Goal: Browse casually

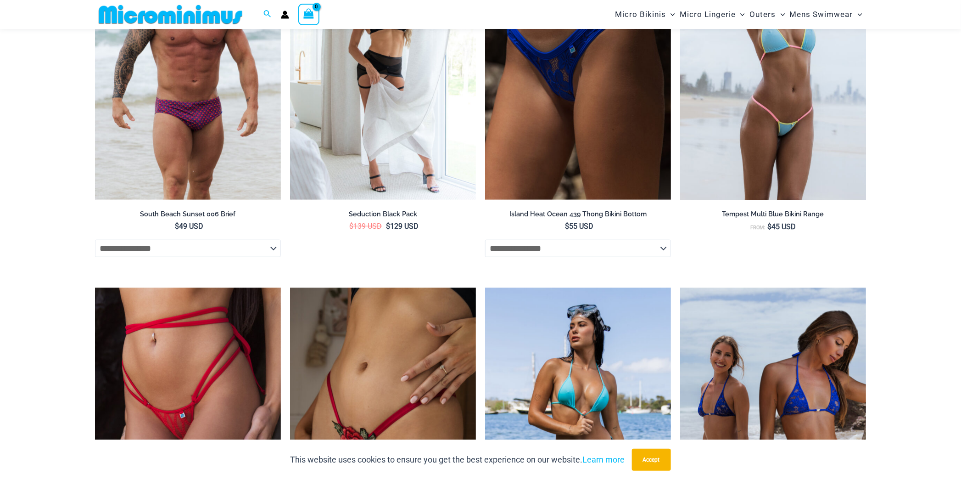
scroll to position [2012, 0]
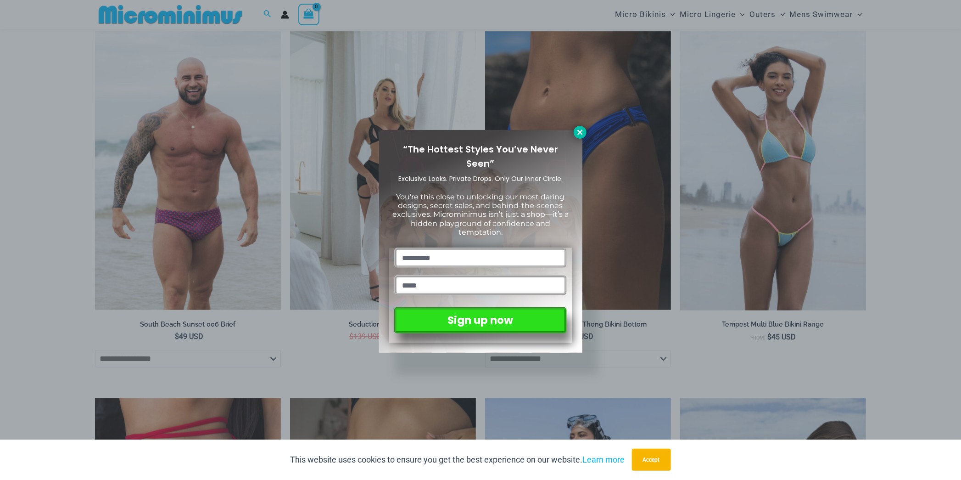
click at [581, 132] on icon at bounding box center [580, 132] width 8 height 8
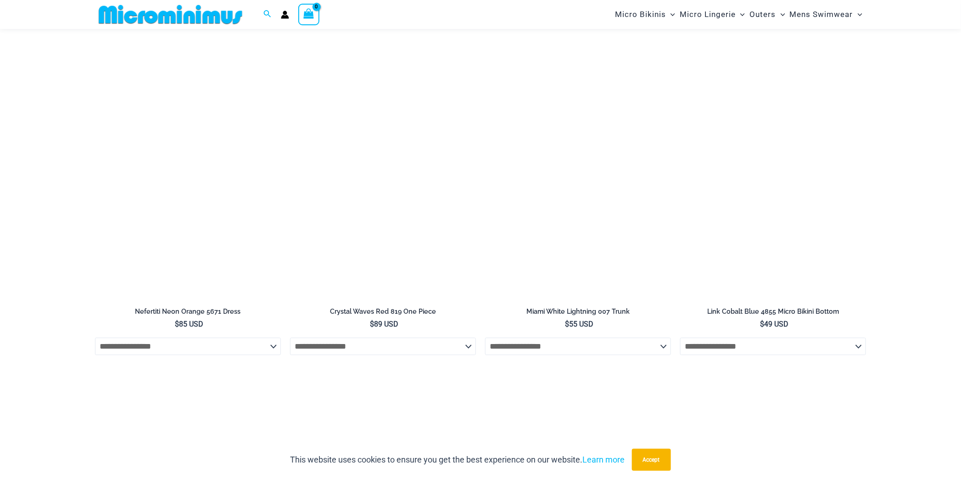
scroll to position [3107, 0]
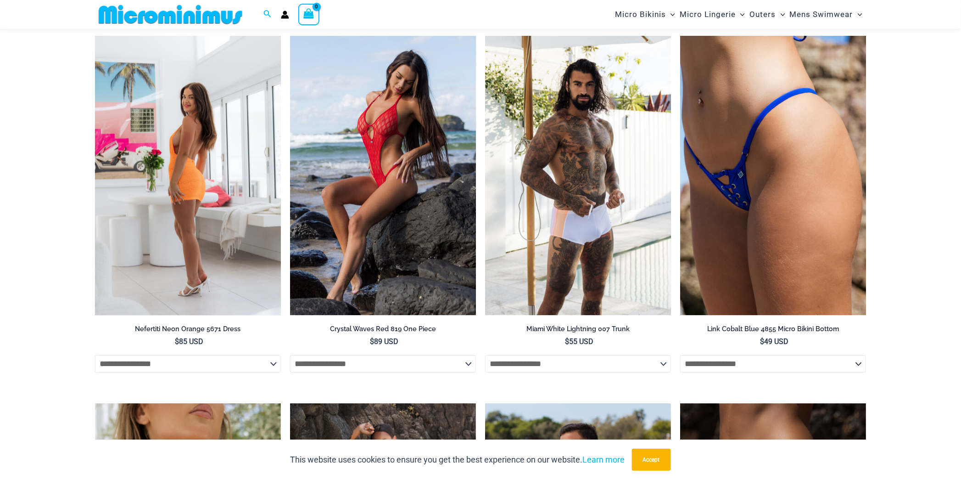
click at [159, 185] on img at bounding box center [188, 175] width 186 height 279
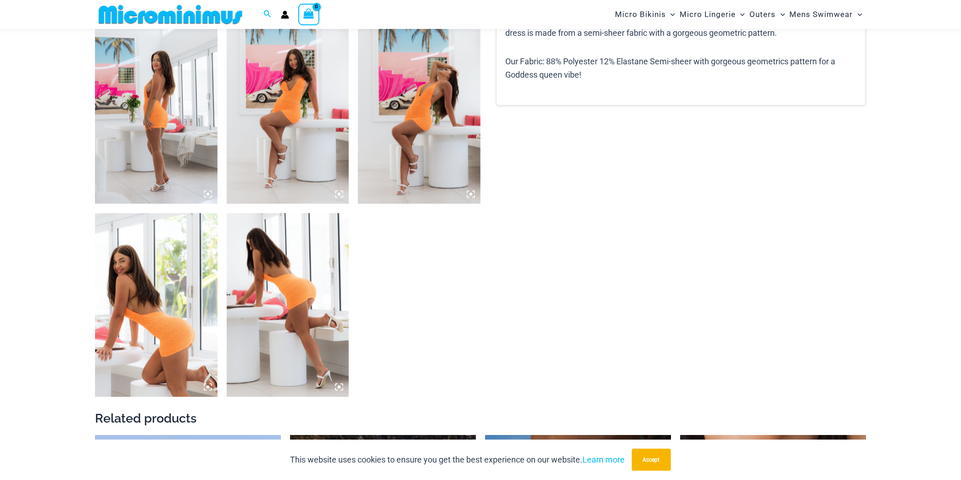
scroll to position [653, 0]
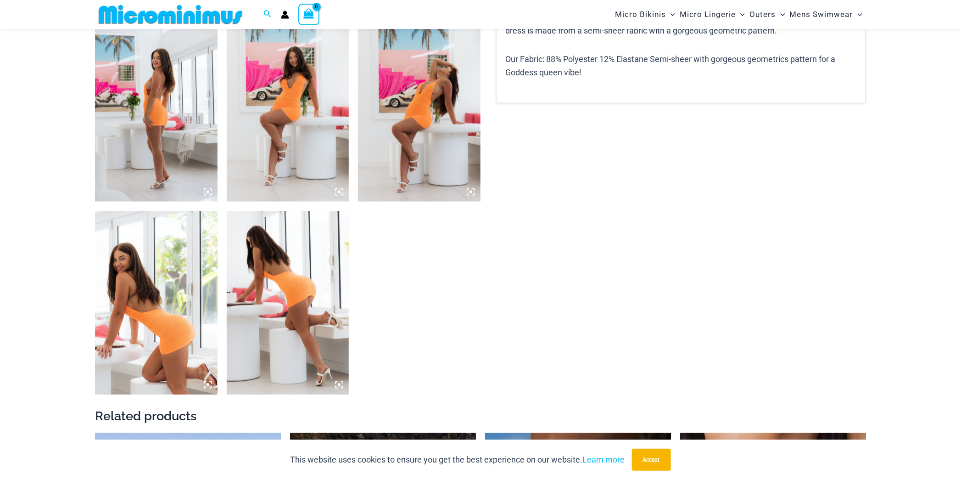
click at [175, 77] on img at bounding box center [156, 110] width 123 height 184
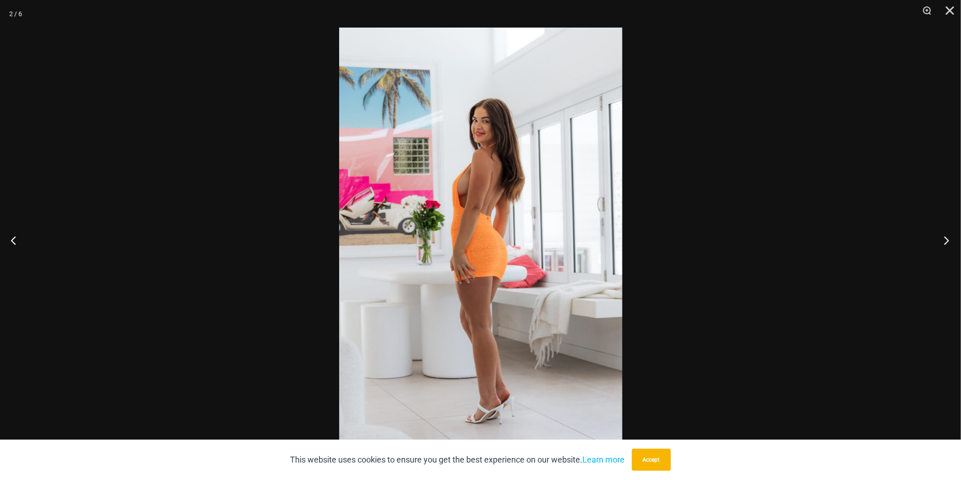
click at [947, 239] on button "Next" at bounding box center [944, 240] width 34 height 46
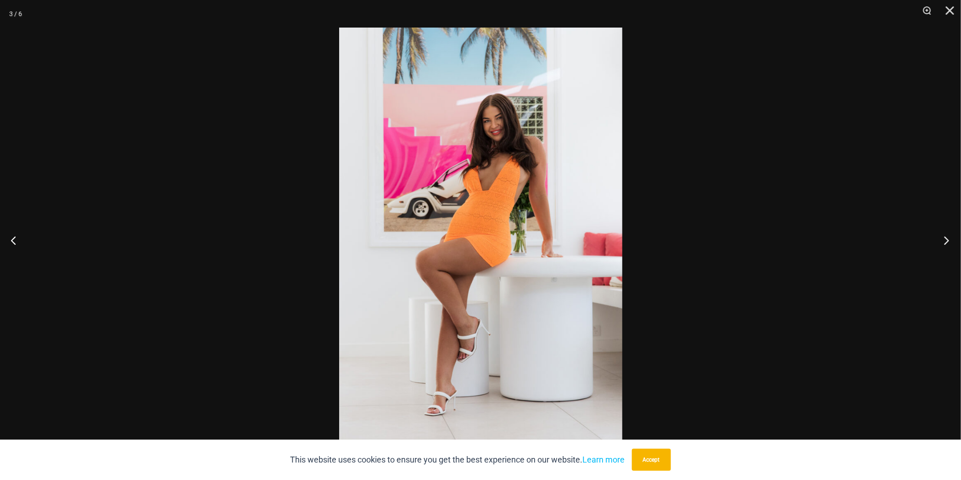
click at [947, 239] on button "Next" at bounding box center [944, 240] width 34 height 46
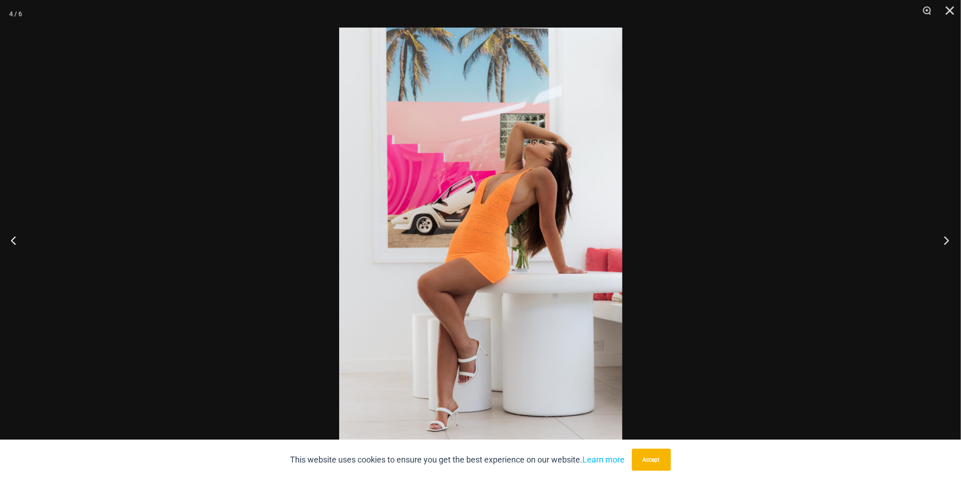
click at [947, 239] on button "Next" at bounding box center [944, 240] width 34 height 46
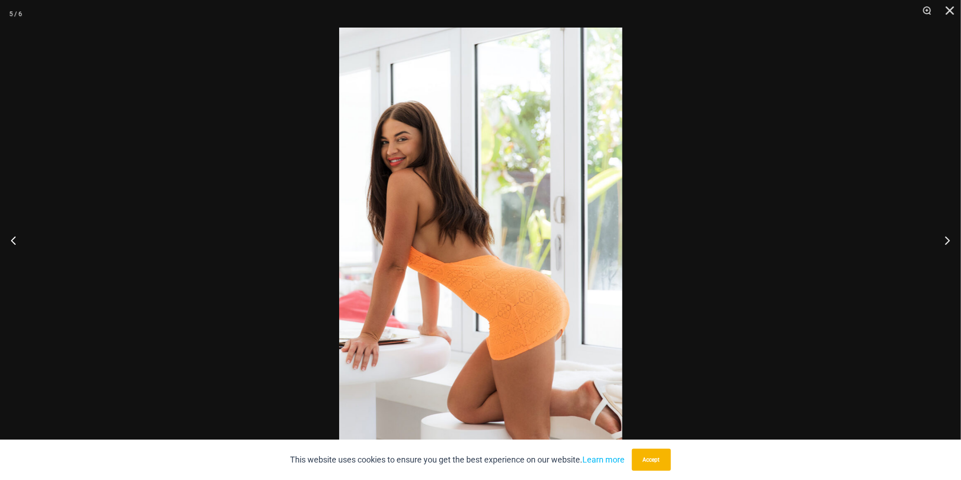
click at [868, 235] on div at bounding box center [480, 240] width 961 height 480
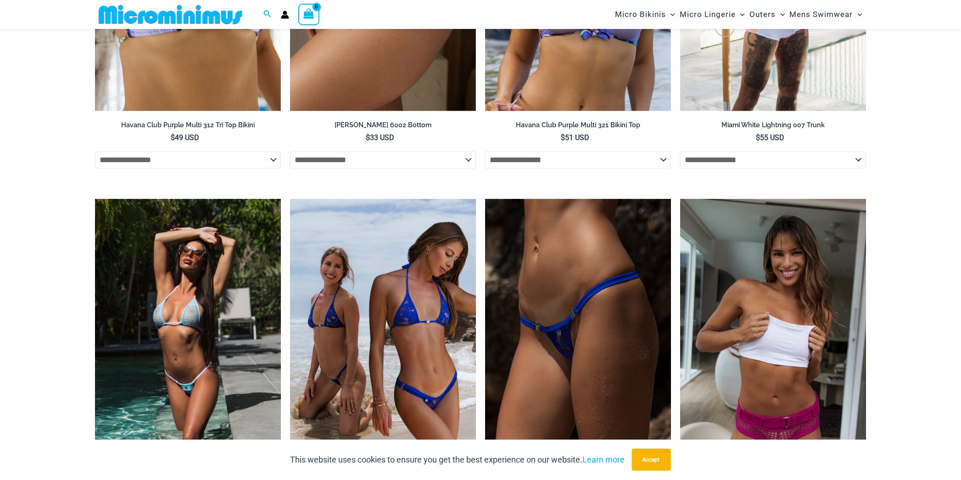
scroll to position [2493, 0]
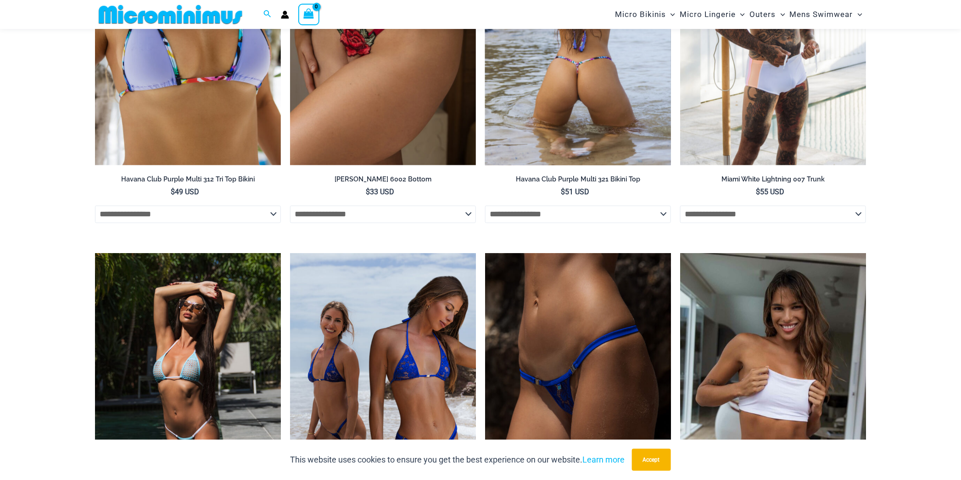
click at [600, 134] on img at bounding box center [578, 26] width 186 height 279
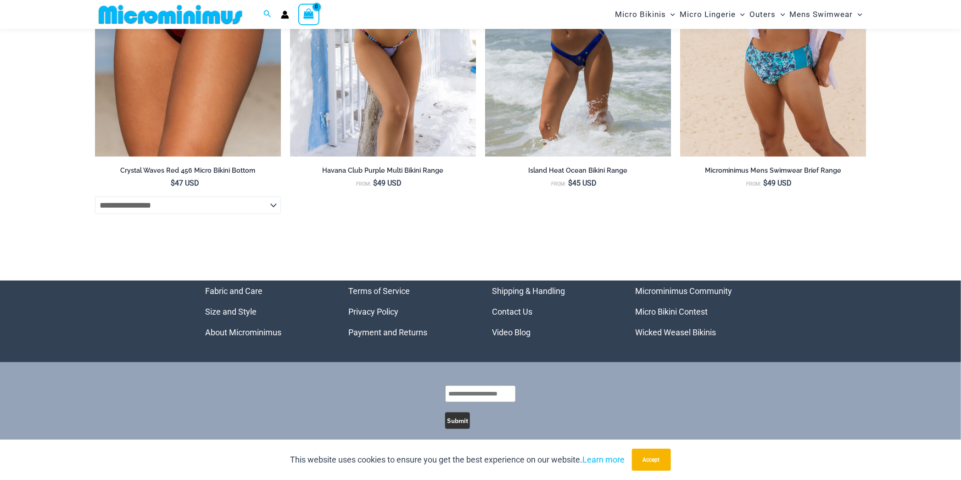
scroll to position [3799, 0]
